Goal: Task Accomplishment & Management: Complete application form

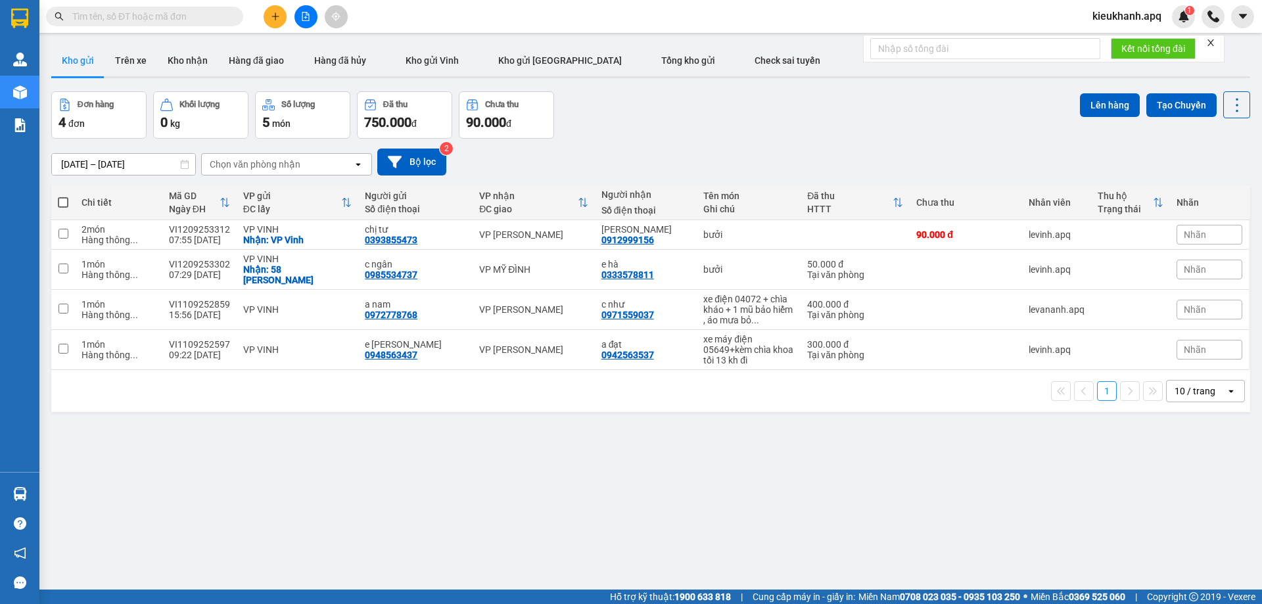
click at [149, 11] on input "text" at bounding box center [149, 16] width 155 height 14
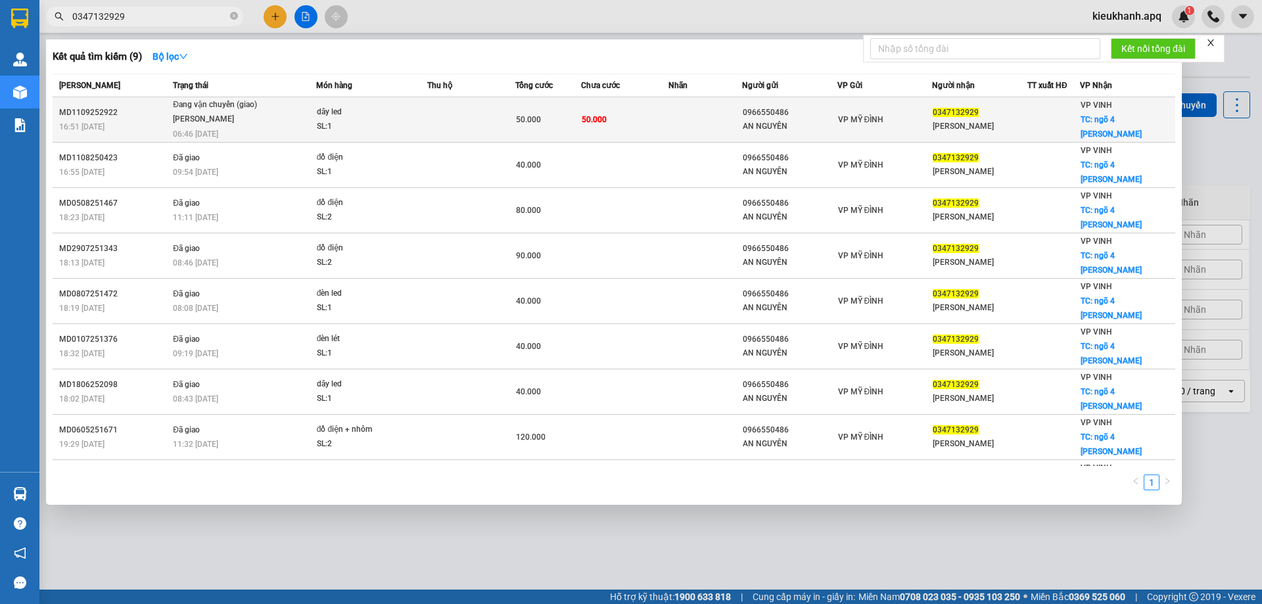
type input "0347132929"
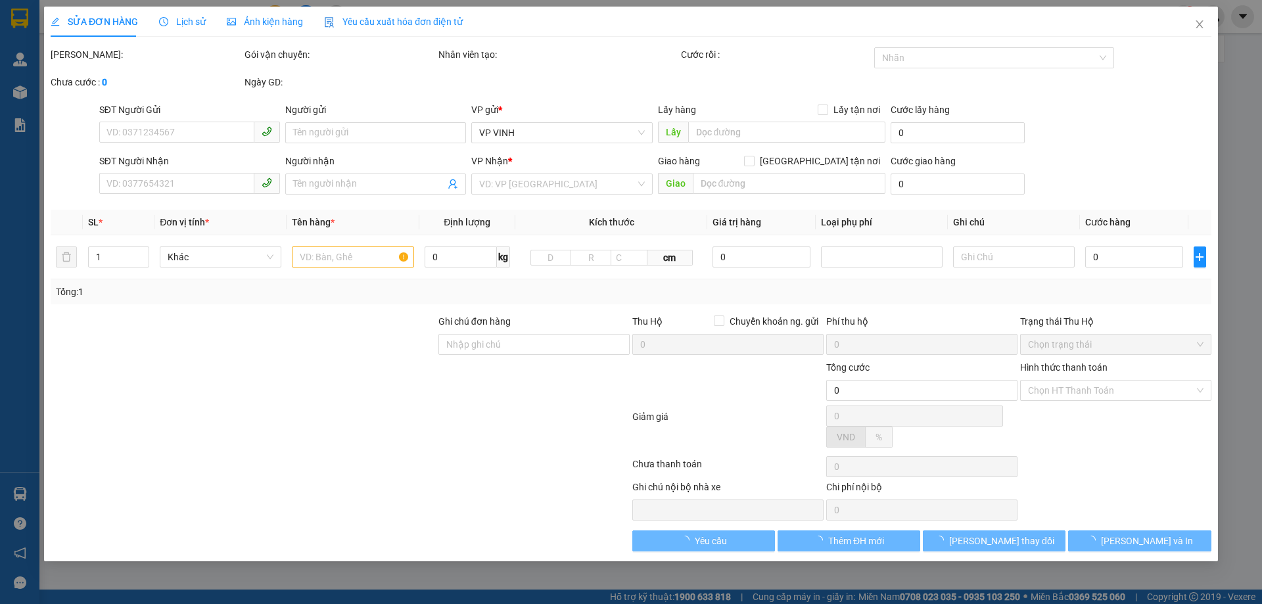
type input "0966550486"
type input "AN NGUYÊN"
type input "0347132929"
type input "đặng phát"
checkbox input "true"
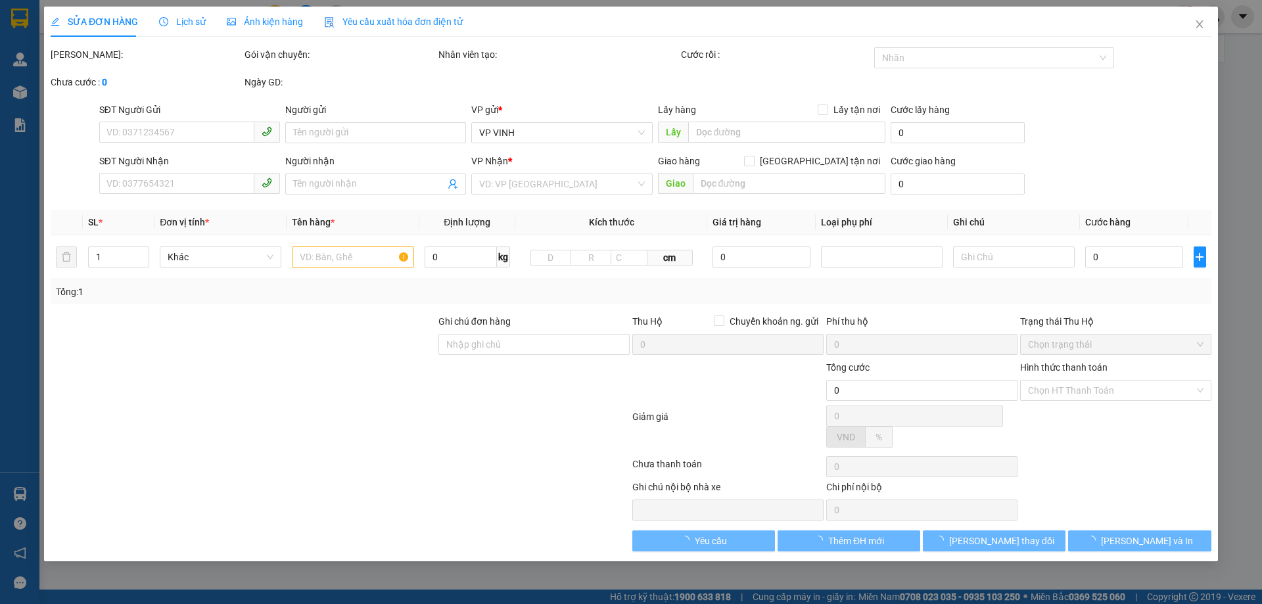
type input "ngõ 4 trần quang diệu"
type input "50.000"
